Goal: Find specific page/section: Find specific page/section

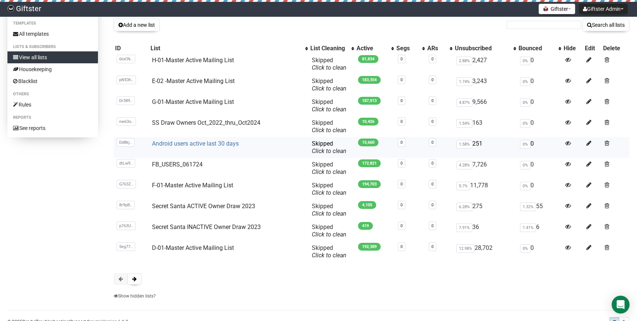
scroll to position [65, 0]
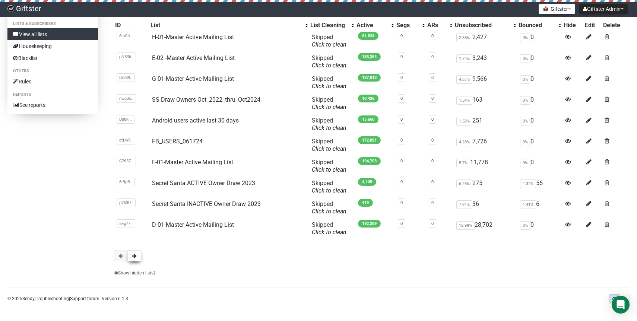
click at [138, 255] on button at bounding box center [134, 255] width 14 height 11
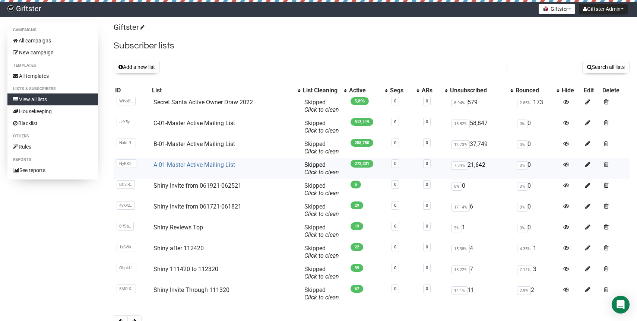
click at [195, 167] on link "A-01-Master Active Mailing List" at bounding box center [195, 164] width 82 height 7
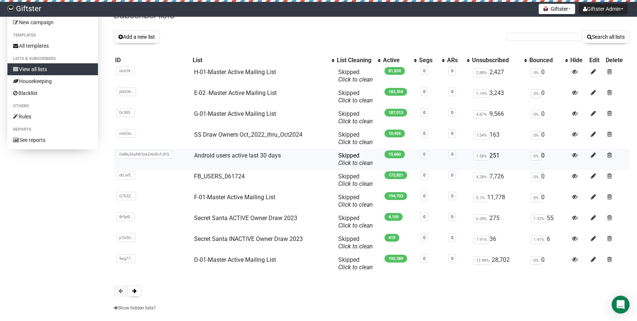
scroll to position [65, 0]
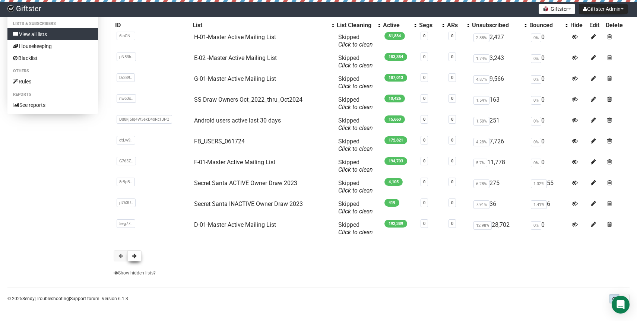
click at [135, 257] on span at bounding box center [134, 255] width 4 height 5
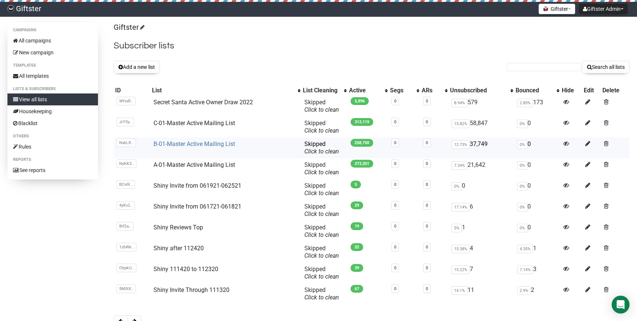
click at [195, 147] on link "B-01-Master Active Mailing List" at bounding box center [195, 143] width 82 height 7
click at [189, 148] on td "B-01-Master Active Mailing List" at bounding box center [226, 148] width 151 height 21
click at [189, 145] on link "B-01-Master Active Mailing List" at bounding box center [195, 143] width 82 height 7
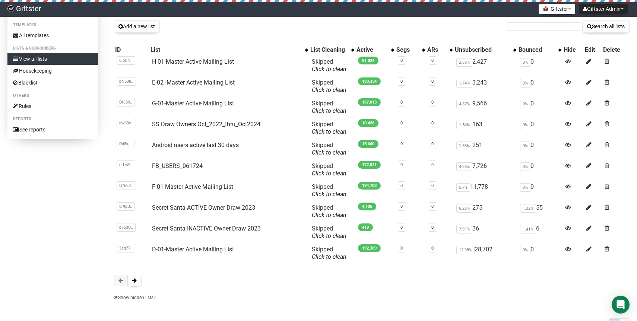
scroll to position [65, 0]
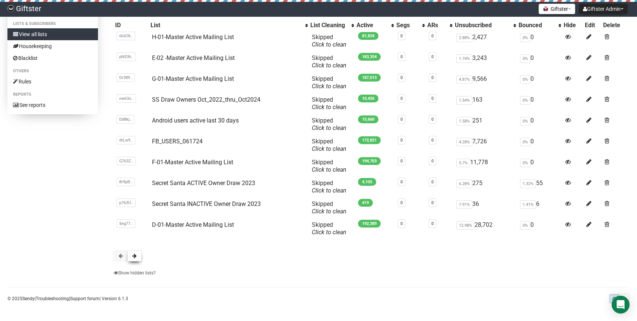
click at [136, 257] on span at bounding box center [134, 255] width 4 height 5
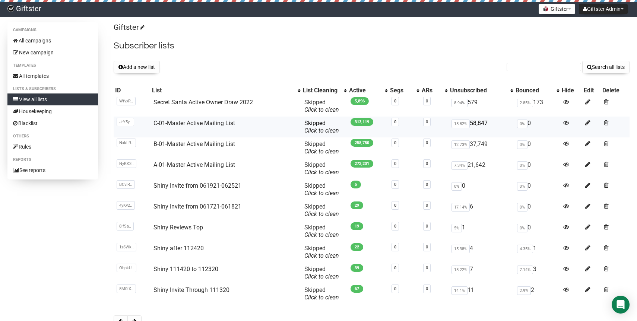
click at [209, 127] on td "C-01-Master Active Mailing List" at bounding box center [226, 127] width 151 height 21
click at [206, 125] on link "C-01-Master Active Mailing List" at bounding box center [195, 123] width 82 height 7
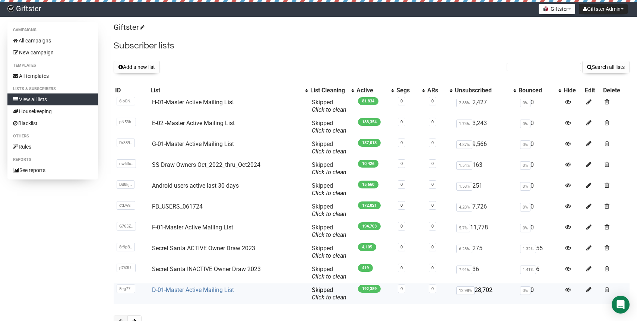
click at [184, 293] on link "D-01-Master Active Mailing List" at bounding box center [193, 290] width 82 height 7
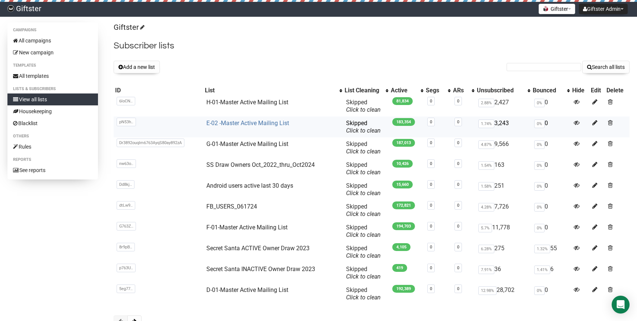
click at [234, 121] on link "E-02 -Master Active Mailing List" at bounding box center [247, 123] width 83 height 7
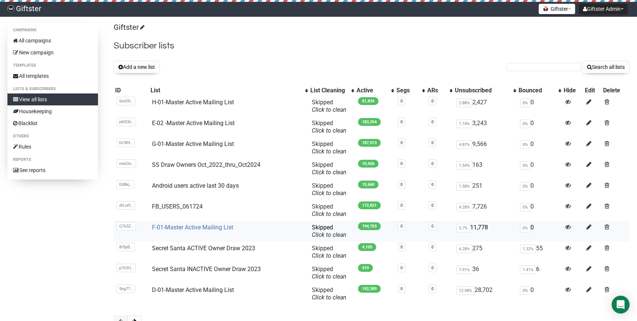
click at [184, 230] on link "F-01-Master Active Mailing List" at bounding box center [192, 227] width 81 height 7
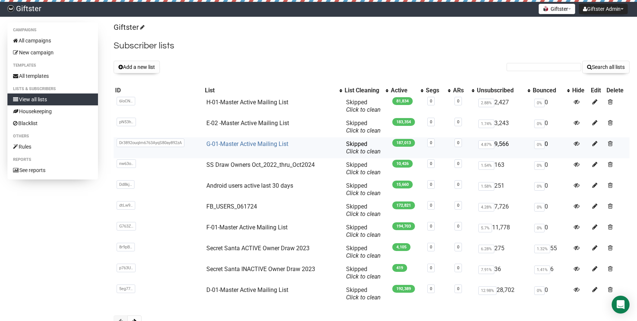
click at [253, 143] on link "G-01-Master Active Mailing List" at bounding box center [247, 143] width 82 height 7
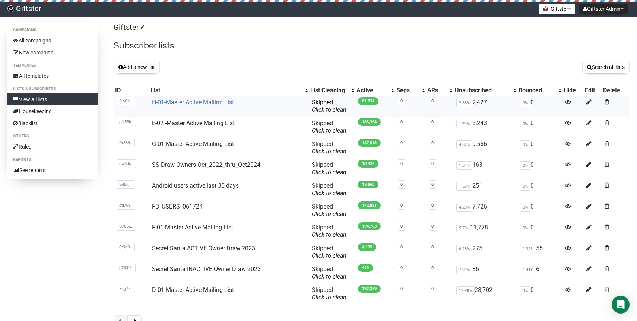
click at [204, 105] on link "H-01-Master Active Mailing List" at bounding box center [193, 102] width 82 height 7
